Goal: Task Accomplishment & Management: Complete application form

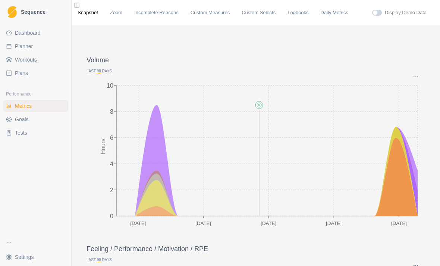
click at [35, 60] on span "Workouts" at bounding box center [26, 59] width 22 height 7
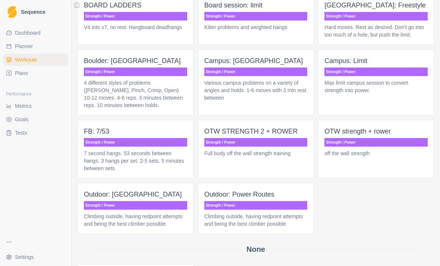
scroll to position [595, 0]
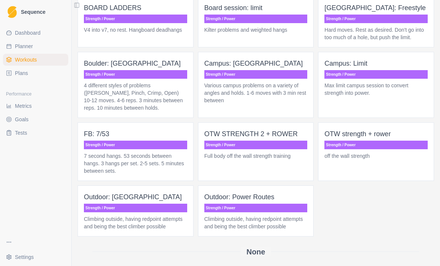
click at [390, 41] on p "Hard moves. Rest as desired. Don't go into too much of a hole, but push the lim…" at bounding box center [376, 33] width 103 height 15
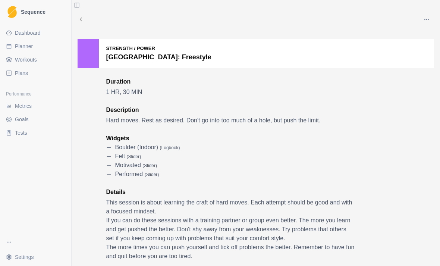
click at [35, 47] on link "Planner" at bounding box center [35, 46] width 65 height 12
select select "month"
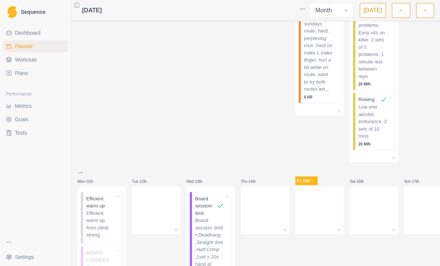
scroll to position [185, 0]
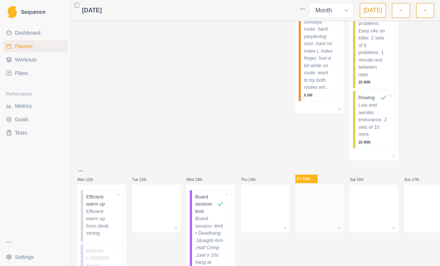
click at [324, 208] on div at bounding box center [320, 207] width 49 height 33
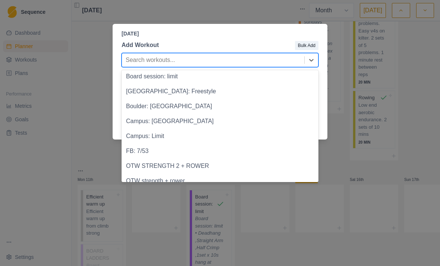
scroll to position [322, 0]
click at [180, 90] on div "[GEOGRAPHIC_DATA]: Freestyle" at bounding box center [220, 91] width 197 height 15
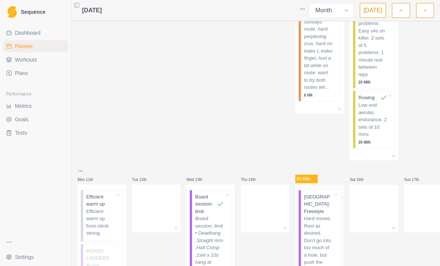
click at [325, 233] on p "Hard moves. Rest as desired. Don't go into too much of a hole, but push the lim…" at bounding box center [318, 244] width 29 height 58
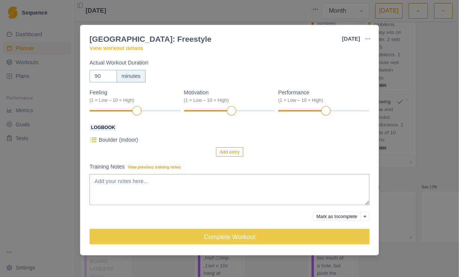
scroll to position [36, 0]
click at [221, 145] on button "Add entry" at bounding box center [220, 145] width 26 height 9
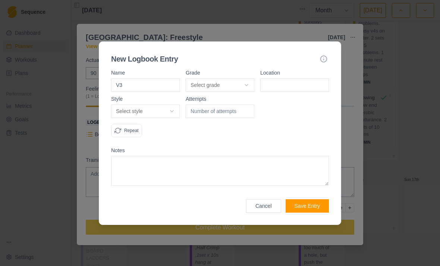
type input "V3"
click at [246, 83] on button "Select grade" at bounding box center [220, 84] width 69 height 13
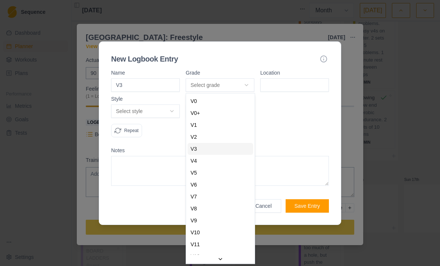
click at [230, 146] on div "V3" at bounding box center [221, 149] width 66 height 12
select select "f94f6641-cf14-4dd4-815c-3fad2c452406"
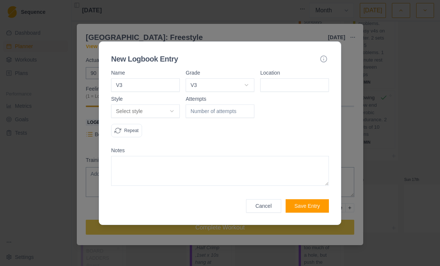
click at [297, 85] on input at bounding box center [295, 84] width 69 height 13
type input "Kilter msb"
click at [167, 111] on button "Select style" at bounding box center [145, 111] width 69 height 13
click at [159, 138] on div "Flash" at bounding box center [146, 139] width 66 height 12
select select "flash"
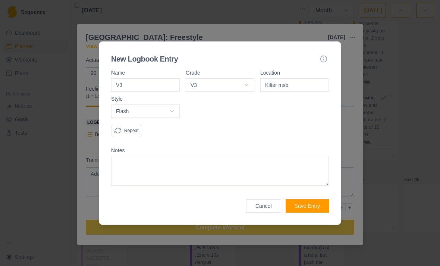
click at [312, 207] on button "Save Entry" at bounding box center [307, 205] width 43 height 13
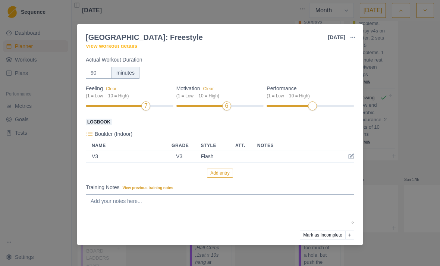
click at [231, 175] on button "Add entry" at bounding box center [220, 173] width 26 height 9
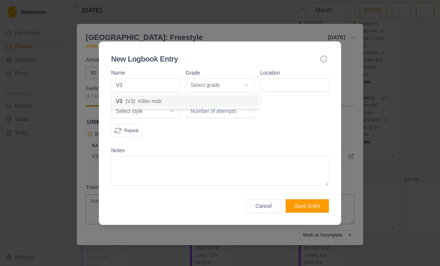
type input "V3"
click at [245, 83] on button "Select grade" at bounding box center [220, 84] width 69 height 13
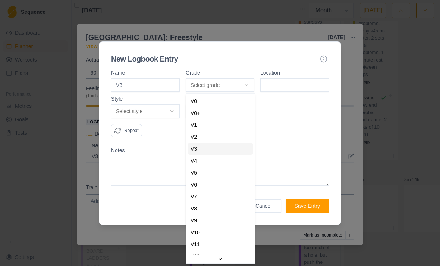
click at [230, 148] on div "V3" at bounding box center [221, 149] width 66 height 12
select select "f94f6641-cf14-4dd4-815c-3fad2c452406"
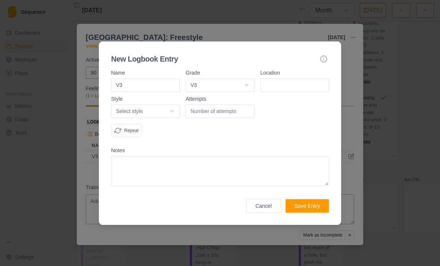
click at [294, 81] on input at bounding box center [295, 84] width 69 height 13
type input "Msb kilter"
click at [159, 109] on button "Select style" at bounding box center [145, 111] width 69 height 13
click at [148, 138] on div "Flash" at bounding box center [146, 139] width 66 height 12
select select "flash"
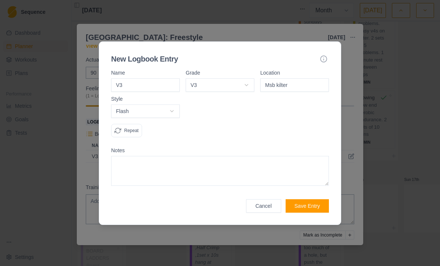
click at [312, 205] on button "Save Entry" at bounding box center [307, 205] width 43 height 13
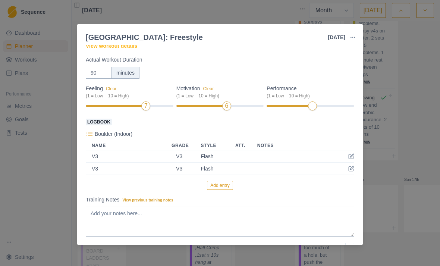
click at [225, 186] on button "Add entry" at bounding box center [220, 185] width 26 height 9
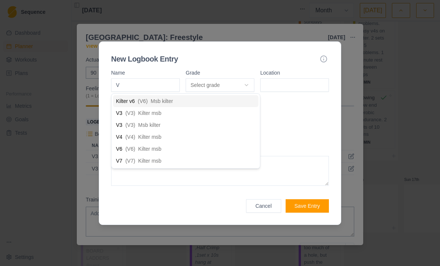
type input "V4"
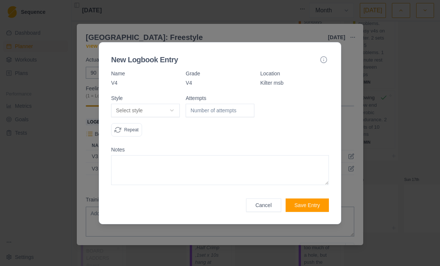
click at [238, 83] on p "V4" at bounding box center [220, 82] width 69 height 7
click at [166, 112] on button "Select style" at bounding box center [145, 110] width 69 height 13
click at [153, 138] on div "Flash" at bounding box center [146, 138] width 66 height 12
select select "flash"
click at [319, 206] on button "Save Entry" at bounding box center [307, 205] width 43 height 13
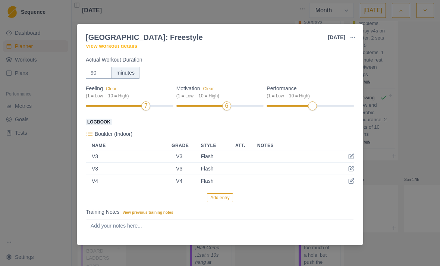
click at [218, 198] on button "Add entry" at bounding box center [220, 197] width 26 height 9
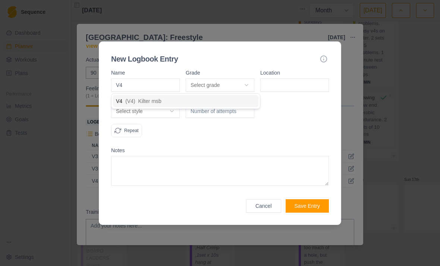
type input "V4"
click at [239, 77] on div "Grade Select grade V0 V0+ V1 V2 V3 V4 V5 V6 V7 V8 V9 V10 V11 V12 V13 V14 V15 V1…" at bounding box center [220, 81] width 69 height 22
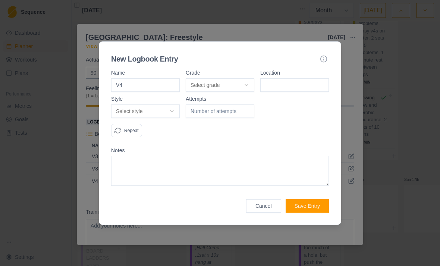
click at [244, 84] on button "Select grade" at bounding box center [220, 84] width 69 height 13
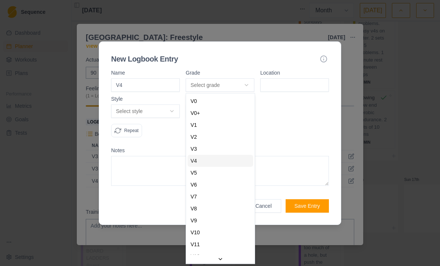
click at [228, 159] on div "V4" at bounding box center [221, 161] width 66 height 12
select select "ce4a9362-81d3-4cb3-a3b0-152c193b16d0"
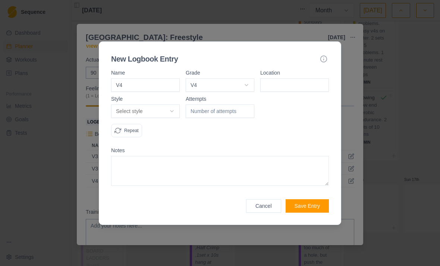
click at [301, 81] on input at bounding box center [295, 84] width 69 height 13
type input "Kilter msb"
click at [164, 109] on button "Select style" at bounding box center [145, 111] width 69 height 13
click at [156, 144] on div "Flash" at bounding box center [146, 139] width 66 height 12
select select "flash"
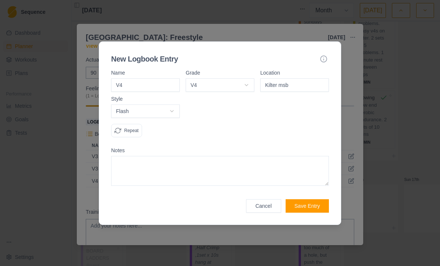
click at [311, 203] on button "Save Entry" at bounding box center [307, 205] width 43 height 13
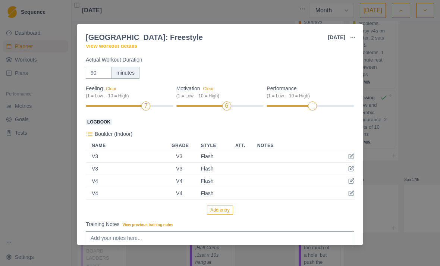
click at [222, 213] on button "Add entry" at bounding box center [220, 210] width 26 height 9
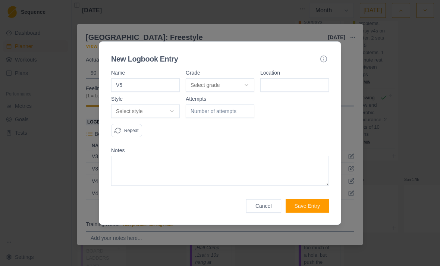
type input "V5"
click at [246, 83] on button "Select grade" at bounding box center [220, 84] width 69 height 13
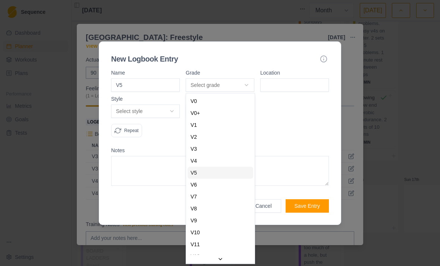
click at [225, 172] on div "V5" at bounding box center [221, 173] width 66 height 12
select select "a2a0e934-e7b9-4e05-bd2a-c345c5bfab76"
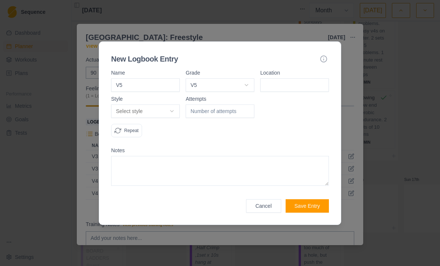
click at [297, 85] on input at bounding box center [295, 84] width 69 height 13
type input "Kilter msb"
click at [172, 112] on button "Select style" at bounding box center [145, 111] width 69 height 13
click at [149, 140] on div "Flash" at bounding box center [146, 139] width 66 height 12
select select "flash"
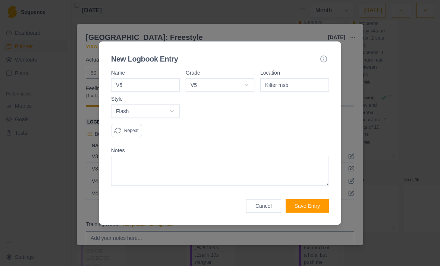
click at [316, 206] on button "Save Entry" at bounding box center [307, 205] width 43 height 13
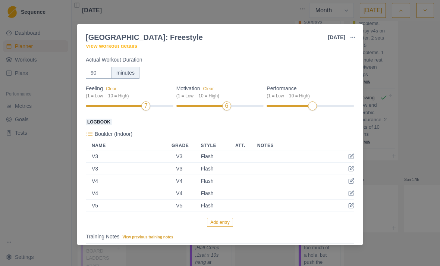
click at [227, 226] on button "Add entry" at bounding box center [220, 222] width 26 height 9
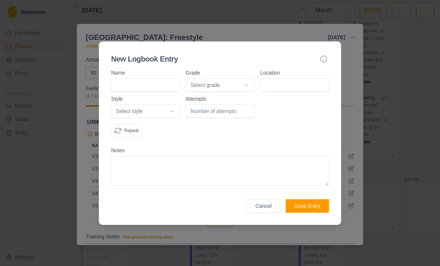
click at [159, 84] on input at bounding box center [145, 84] width 69 height 13
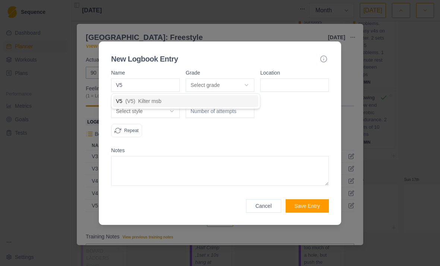
type input "V5"
click at [293, 85] on input at bounding box center [295, 84] width 69 height 13
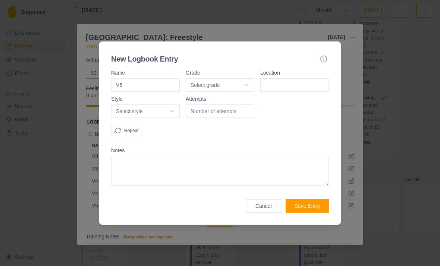
click at [244, 86] on button "Select grade" at bounding box center [220, 84] width 69 height 13
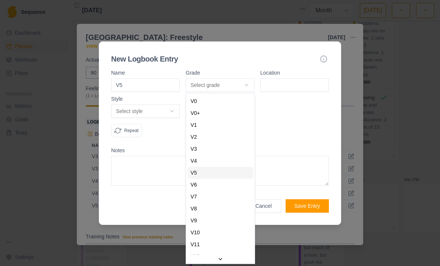
click at [225, 172] on div "V5" at bounding box center [221, 173] width 66 height 12
select select "a2a0e934-e7b9-4e05-bd2a-c345c5bfab76"
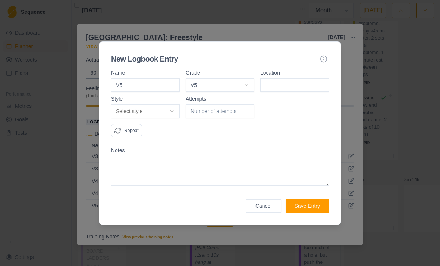
click at [305, 85] on input at bounding box center [295, 84] width 69 height 13
type input "Kilter msb"
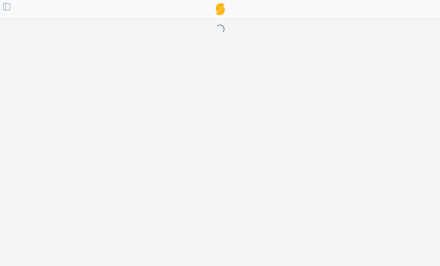
select select "month"
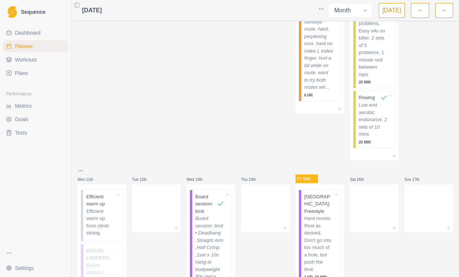
scroll to position [0, 0]
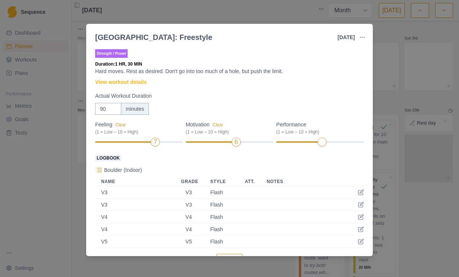
click at [312, 165] on div "Boulder (Indoor)" at bounding box center [229, 169] width 269 height 9
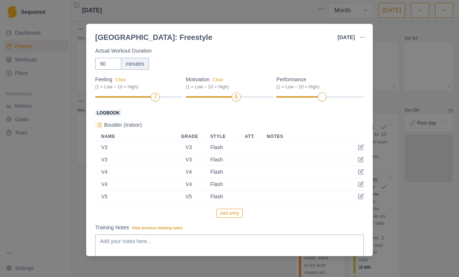
scroll to position [51, 0]
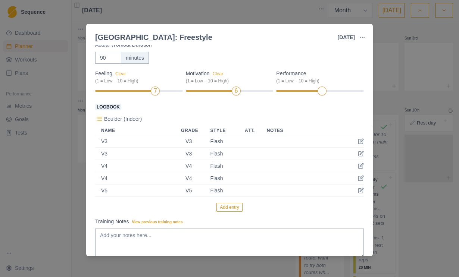
click at [231, 206] on button "Add entry" at bounding box center [229, 207] width 26 height 9
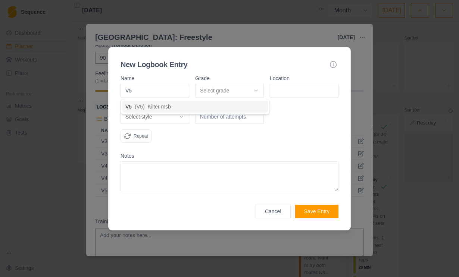
type input "V5"
click at [262, 89] on button "Select grade" at bounding box center [229, 90] width 69 height 13
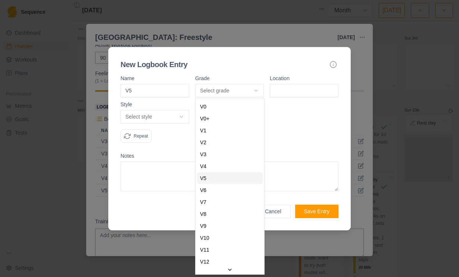
click at [238, 177] on div "V5" at bounding box center [230, 178] width 66 height 12
select select "a2a0e934-e7b9-4e05-bd2a-c345c5bfab76"
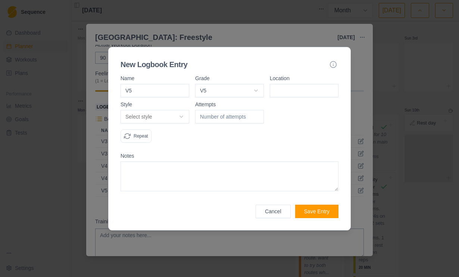
click at [318, 93] on input at bounding box center [304, 90] width 69 height 13
type input "Kilter msb"
click at [181, 119] on button "Select style" at bounding box center [155, 116] width 69 height 13
click at [165, 157] on div "Redpoint" at bounding box center [155, 157] width 66 height 12
select select "redpoint"
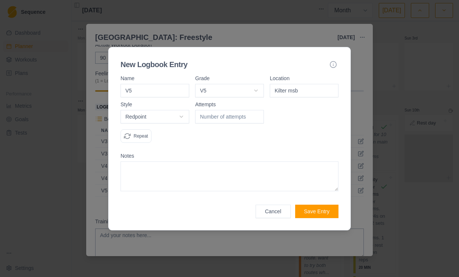
click at [239, 122] on input "number" at bounding box center [229, 116] width 69 height 13
type input "2"
click at [318, 211] on button "Save Entry" at bounding box center [316, 211] width 43 height 13
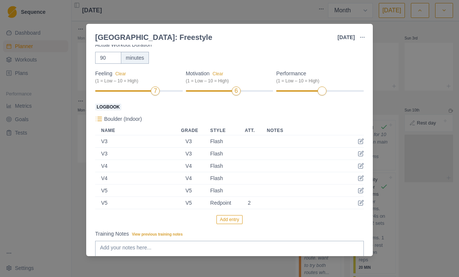
click at [236, 216] on button "Add entry" at bounding box center [229, 219] width 26 height 9
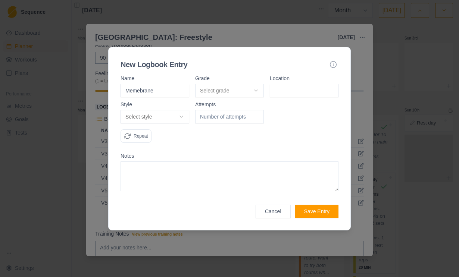
type input "Memebrane"
click at [260, 82] on div "Grade Select grade V0 V0+ V1 V2 V3 V4 V5 V6 V7 V8 V9 V10 V11 V12 V13 V14 V15 V1…" at bounding box center [229, 87] width 69 height 22
click at [261, 89] on button "Select grade" at bounding box center [229, 90] width 69 height 13
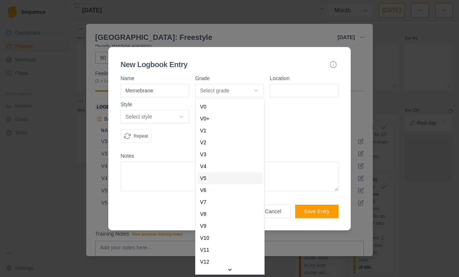
click at [234, 179] on div "V5" at bounding box center [230, 178] width 66 height 12
select select "a2a0e934-e7b9-4e05-bd2a-c345c5bfab76"
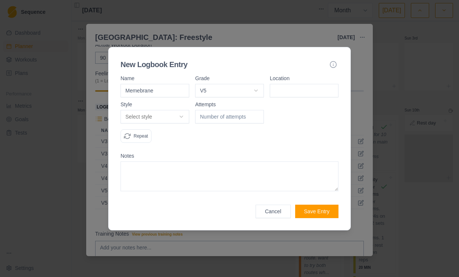
click at [303, 91] on input at bounding box center [304, 90] width 69 height 13
type input "Kilter msb"
click at [167, 113] on button "Select style" at bounding box center [155, 116] width 69 height 13
click at [159, 155] on div "Redpoint" at bounding box center [155, 157] width 66 height 12
select select "redpoint"
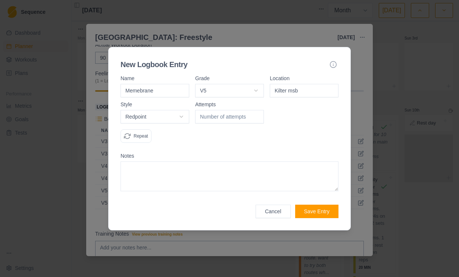
click at [231, 119] on input "number" at bounding box center [229, 116] width 69 height 13
type input "3"
click at [226, 165] on textarea at bounding box center [230, 177] width 218 height 30
type textarea "felt hard. Had to match 3rd jug hold, so I could go up right hand first move, R…"
click at [322, 206] on button "Save Entry" at bounding box center [316, 211] width 43 height 13
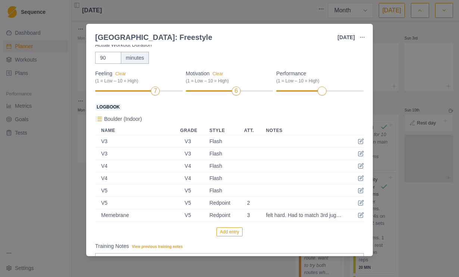
click at [185, 216] on div "V5" at bounding box center [188, 215] width 17 height 6
click at [231, 228] on button "Add entry" at bounding box center [229, 232] width 26 height 9
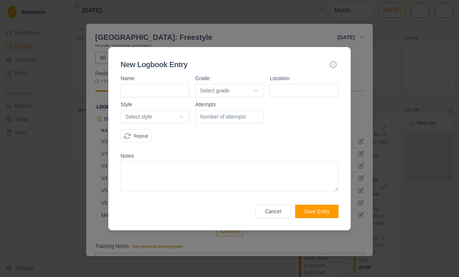
click at [271, 205] on button "Cancel" at bounding box center [273, 211] width 35 height 13
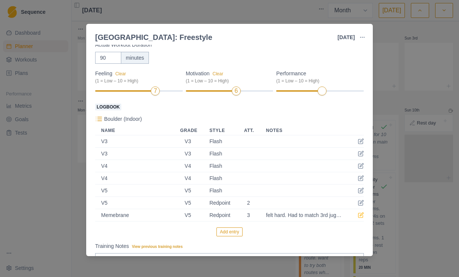
click at [363, 215] on icon at bounding box center [361, 214] width 3 height 3
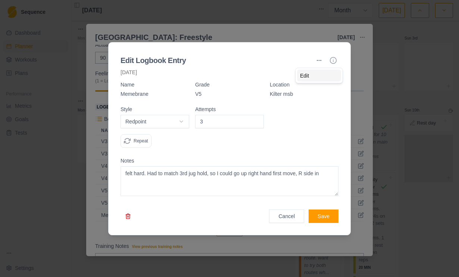
click at [309, 74] on div "Edit" at bounding box center [319, 76] width 44 height 12
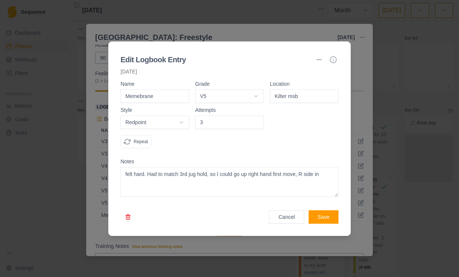
click at [172, 92] on input "Memebrane" at bounding box center [155, 96] width 69 height 13
click at [178, 94] on input "Memebrane" at bounding box center [155, 96] width 69 height 13
type input "Memebrane, v5 hard"
click at [329, 211] on button "Save" at bounding box center [324, 217] width 30 height 13
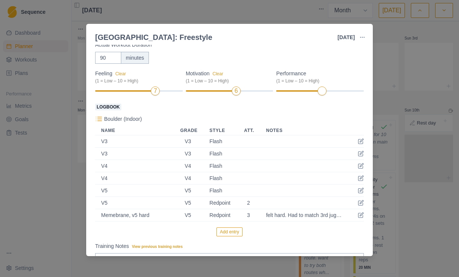
click at [233, 228] on button "Add entry" at bounding box center [229, 232] width 26 height 9
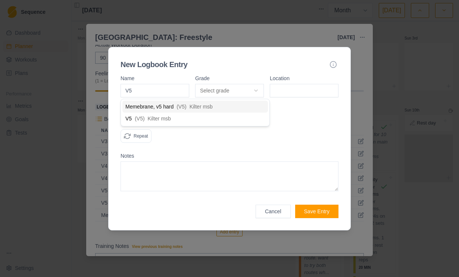
type input "V5"
click at [236, 89] on button "Select grade" at bounding box center [229, 90] width 69 height 13
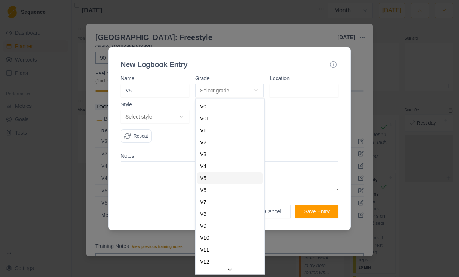
click at [228, 175] on div "V5" at bounding box center [230, 178] width 66 height 12
select select "a2a0e934-e7b9-4e05-bd2a-c345c5bfab76"
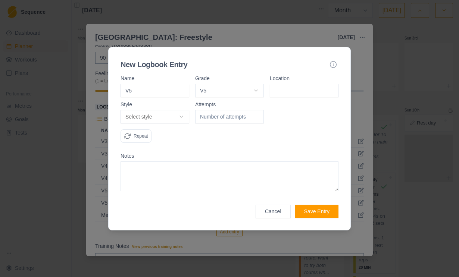
click at [306, 90] on input at bounding box center [304, 90] width 69 height 13
type input "Kilter msb"
click at [187, 117] on button "Select style" at bounding box center [155, 116] width 69 height 13
click at [163, 140] on div "Flash" at bounding box center [155, 145] width 66 height 12
select select "flash"
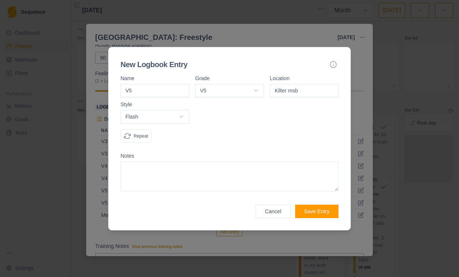
click at [322, 212] on button "Save Entry" at bounding box center [316, 211] width 43 height 13
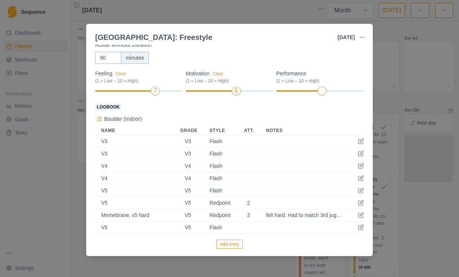
click at [225, 244] on button "Add entry" at bounding box center [229, 244] width 26 height 9
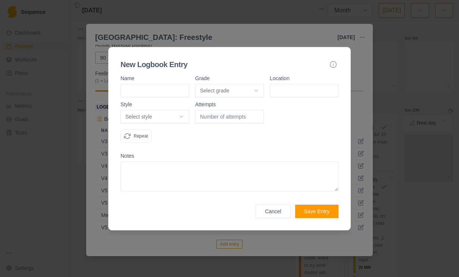
click at [171, 94] on input at bounding box center [155, 90] width 69 height 13
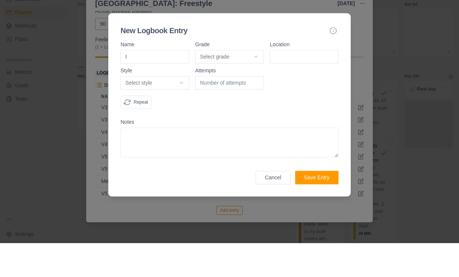
scroll to position [25, 0]
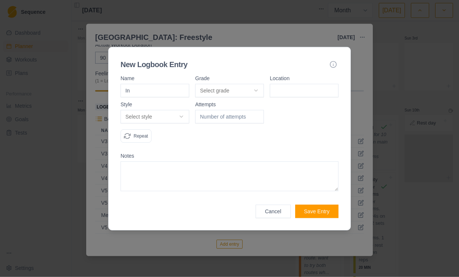
type input "I"
type input "Rain storm"
click at [240, 91] on button "Select grade" at bounding box center [229, 90] width 69 height 13
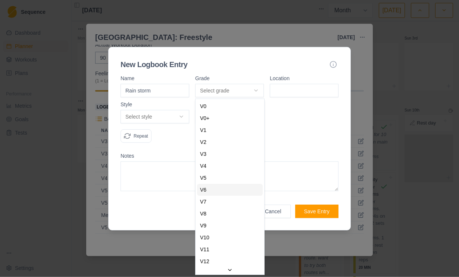
click at [238, 191] on div "V6" at bounding box center [230, 190] width 66 height 12
select select "7b6a862c-bca5-4c06-9578-13a9ae5e87e9"
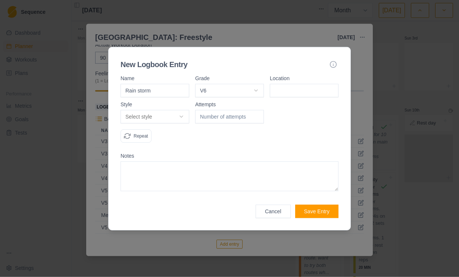
click at [318, 92] on input at bounding box center [304, 90] width 69 height 13
type input "Kilter msb"
click at [168, 119] on button "Select style" at bounding box center [155, 116] width 69 height 13
click at [162, 155] on div "Redpoint" at bounding box center [155, 157] width 66 height 12
select select "redpoint"
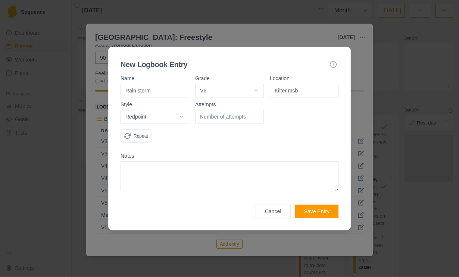
click at [233, 116] on input "number" at bounding box center [229, 116] width 69 height 13
click at [266, 168] on textarea at bounding box center [230, 177] width 218 height 30
type textarea "Redpoint. Hard last move. Tried over 4-5 sessions"
click at [319, 213] on button "Save Entry" at bounding box center [316, 211] width 43 height 13
